Goal: Navigation & Orientation: Find specific page/section

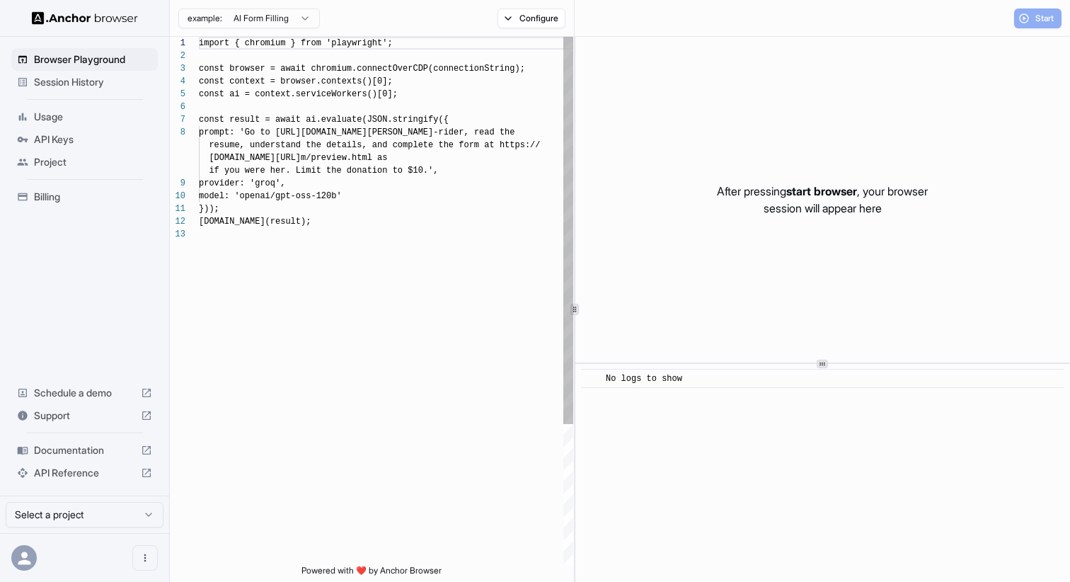
scroll to position [89, 0]
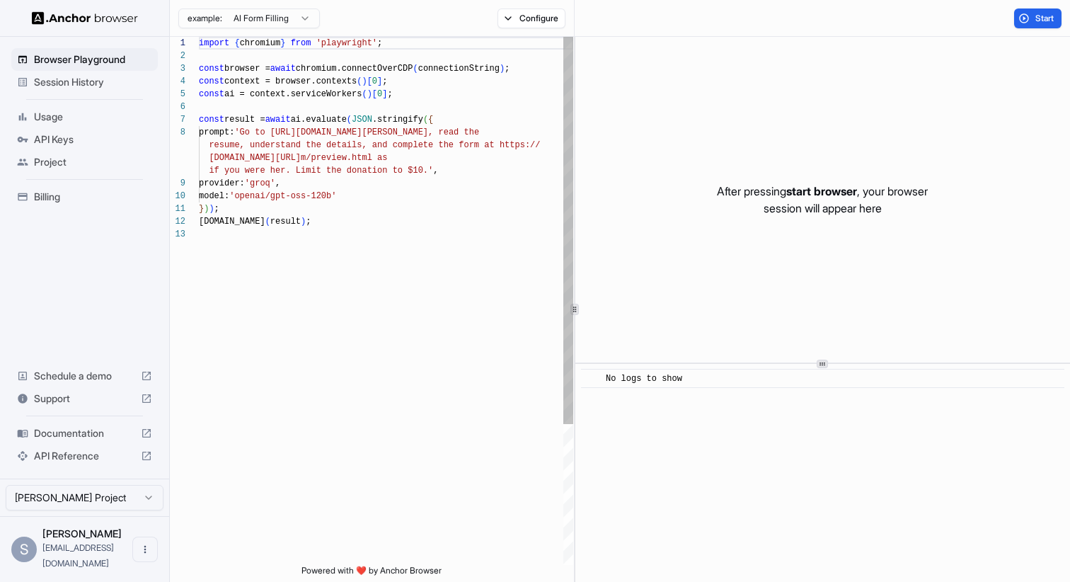
scroll to position [89, 0]
click at [41, 122] on span "Usage" at bounding box center [93, 117] width 118 height 14
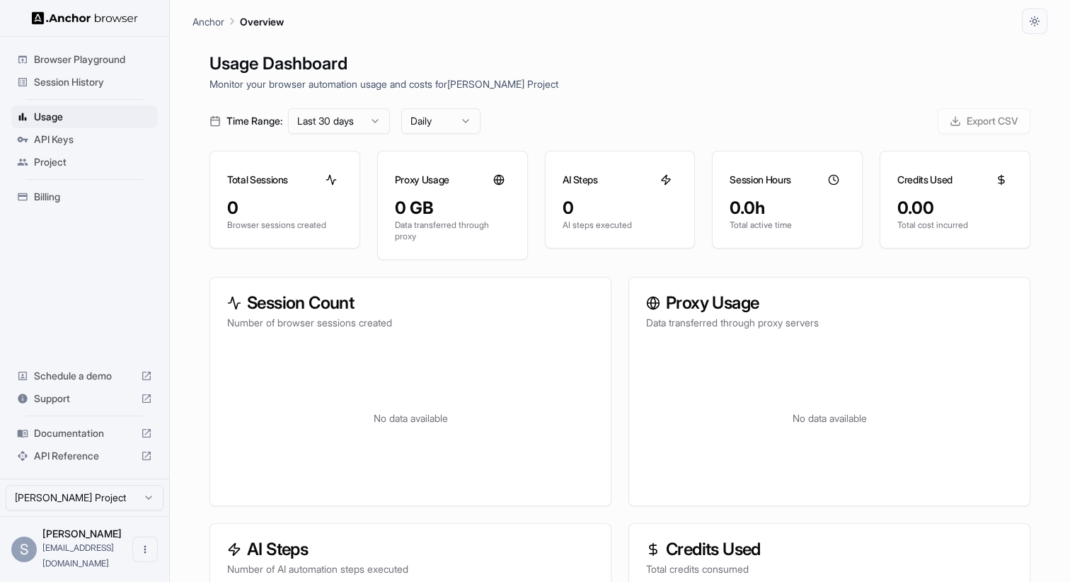
click at [89, 93] on ul "Browser Playground Session History Usage API Keys Project Billing" at bounding box center [85, 127] width 158 height 171
click at [99, 88] on span "Session History" at bounding box center [93, 82] width 118 height 14
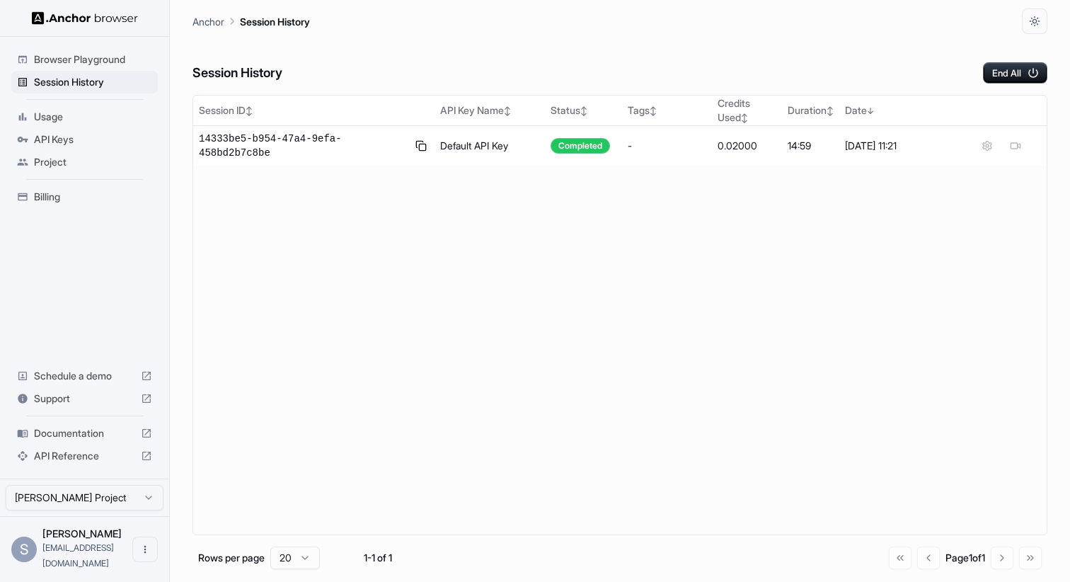
click at [93, 158] on span "Project" at bounding box center [93, 162] width 118 height 14
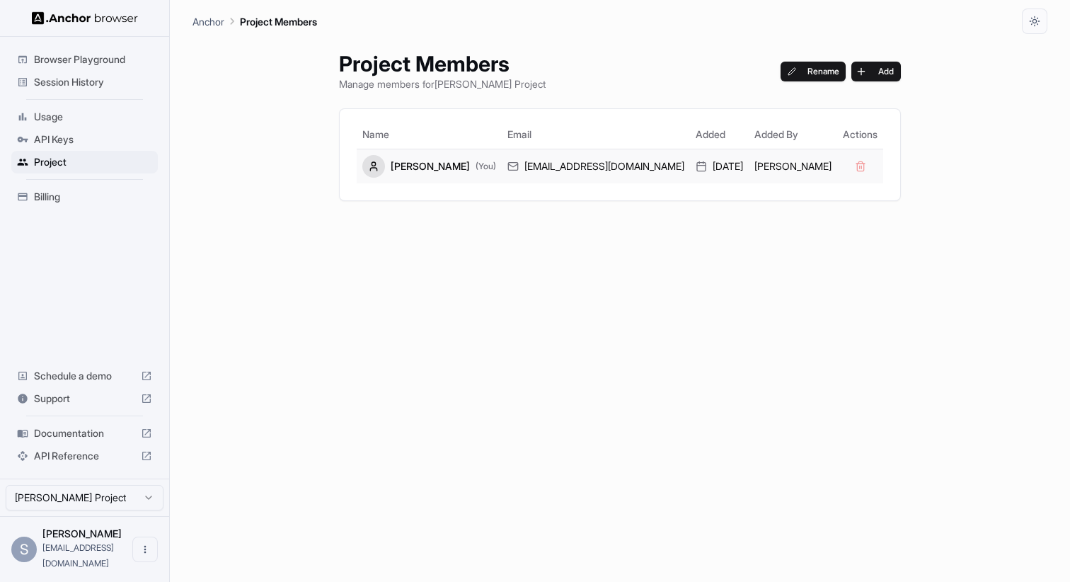
click at [565, 168] on div "shri@metlo.com" at bounding box center [595, 166] width 177 height 14
click at [65, 110] on span "Usage" at bounding box center [93, 117] width 118 height 14
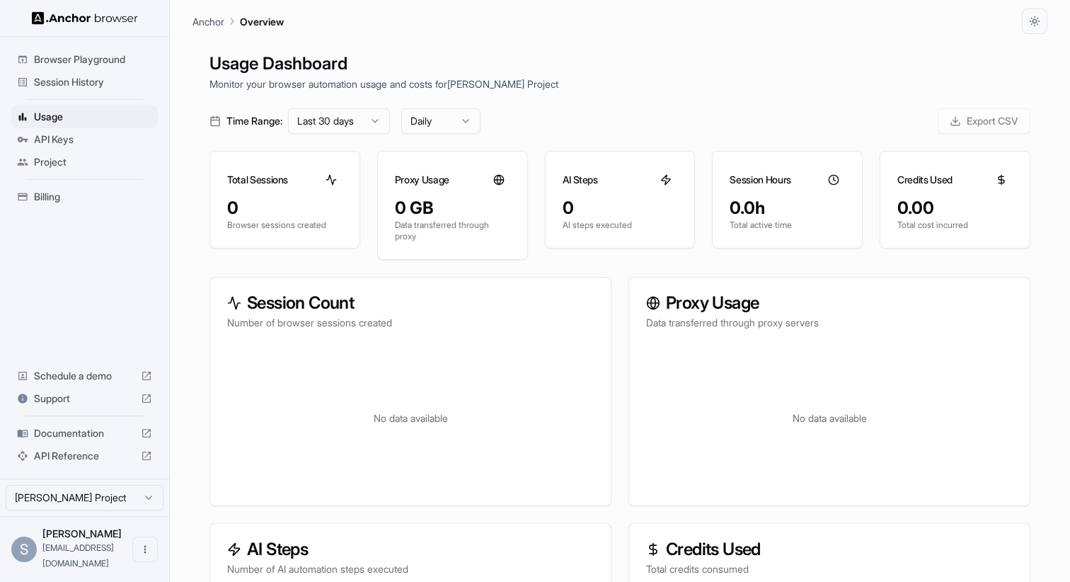
click at [62, 132] on span "API Keys" at bounding box center [93, 139] width 118 height 14
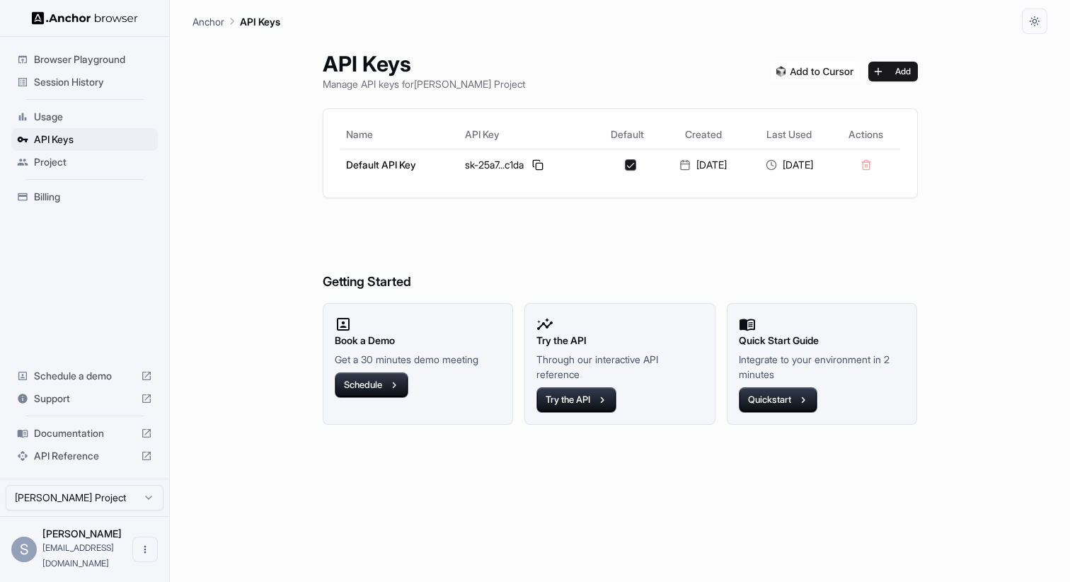
click at [73, 82] on span "Session History" at bounding box center [93, 82] width 118 height 14
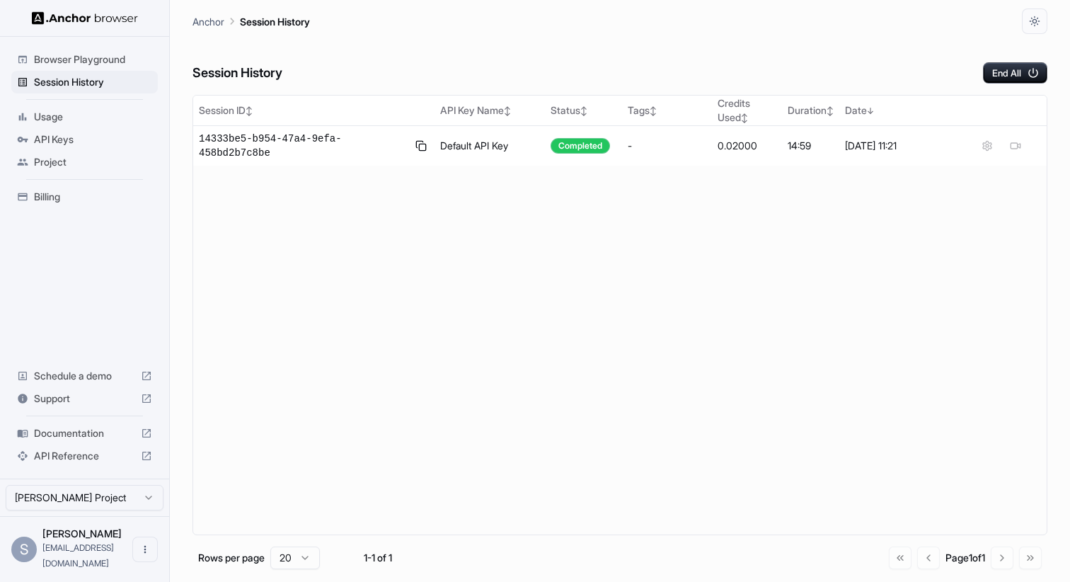
click at [78, 64] on span "Browser Playground" at bounding box center [93, 59] width 118 height 14
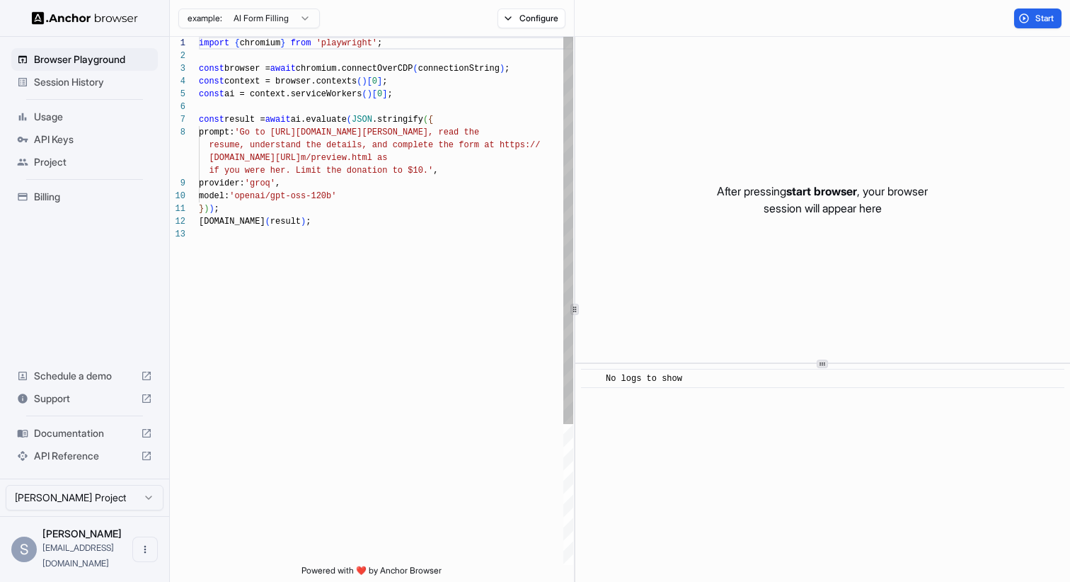
scroll to position [89, 0]
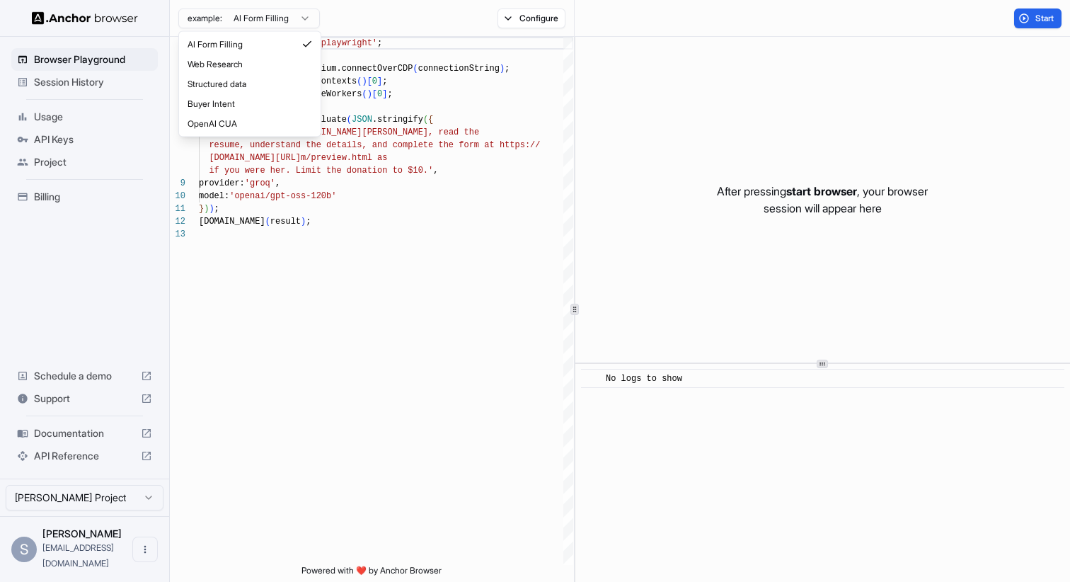
click at [309, 21] on html "Browser Playground Session History Usage API Keys Project Billing Schedule a de…" at bounding box center [535, 291] width 1070 height 582
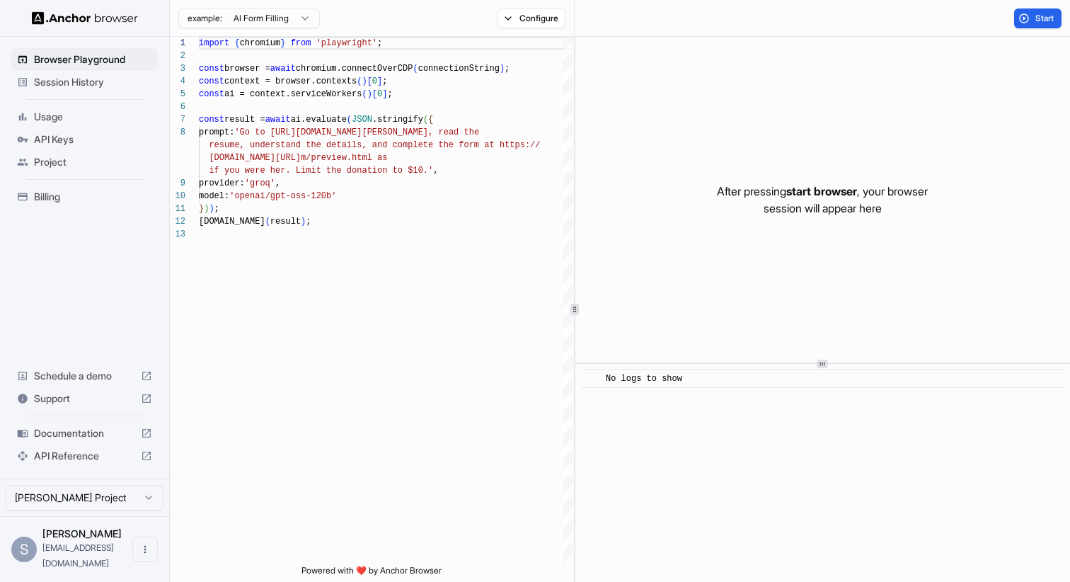
click at [309, 21] on html "Browser Playground Session History Usage API Keys Project Billing Schedule a de…" at bounding box center [535, 291] width 1070 height 582
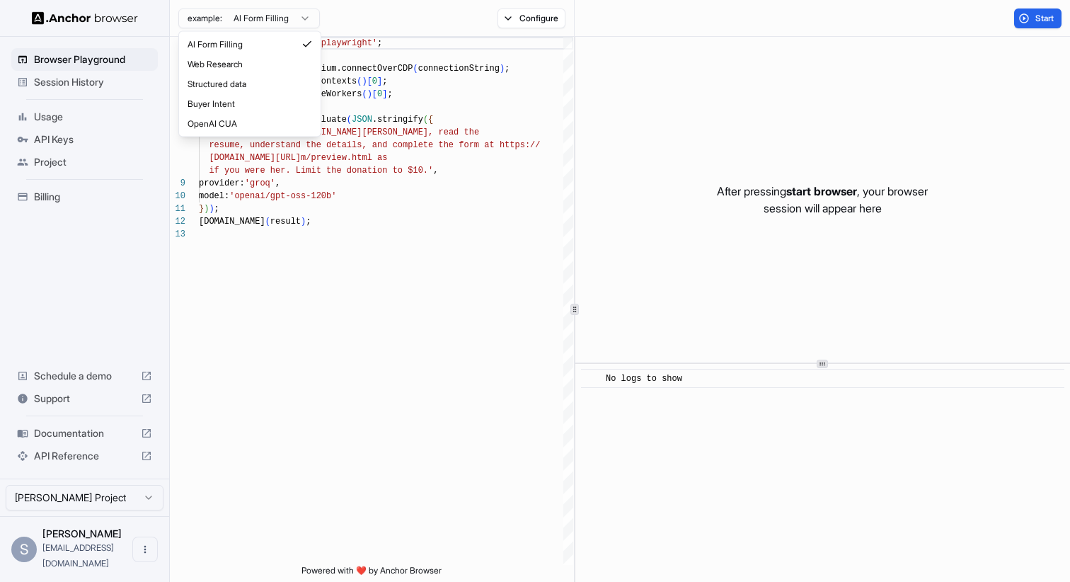
type textarea "**********"
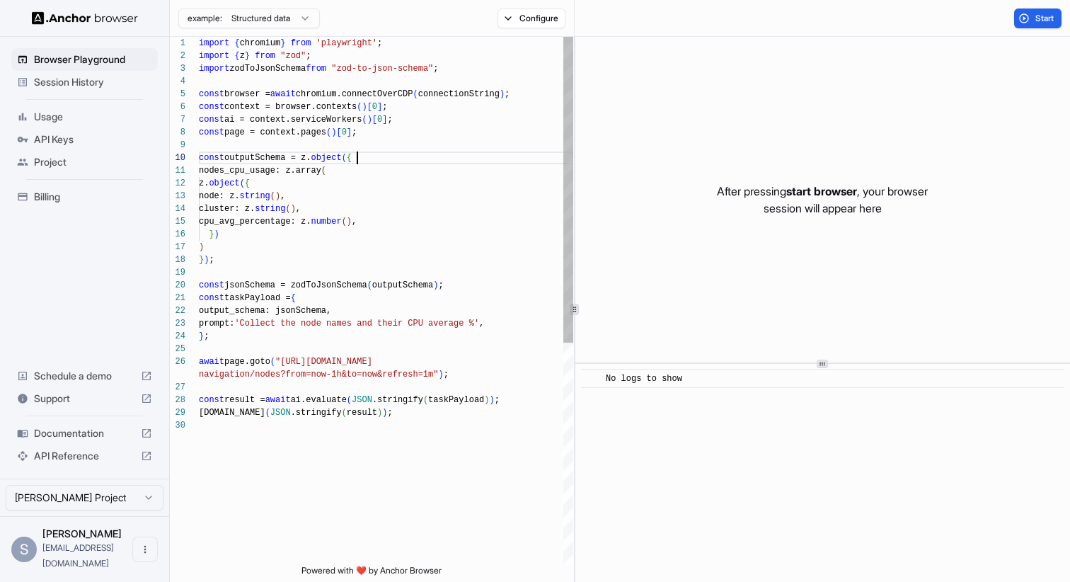
click at [361, 161] on div "import { chromium } from 'playwright' ; import { z } from "zod" ; import zodToJ…" at bounding box center [386, 492] width 374 height 910
